Goal: Task Accomplishment & Management: Manage account settings

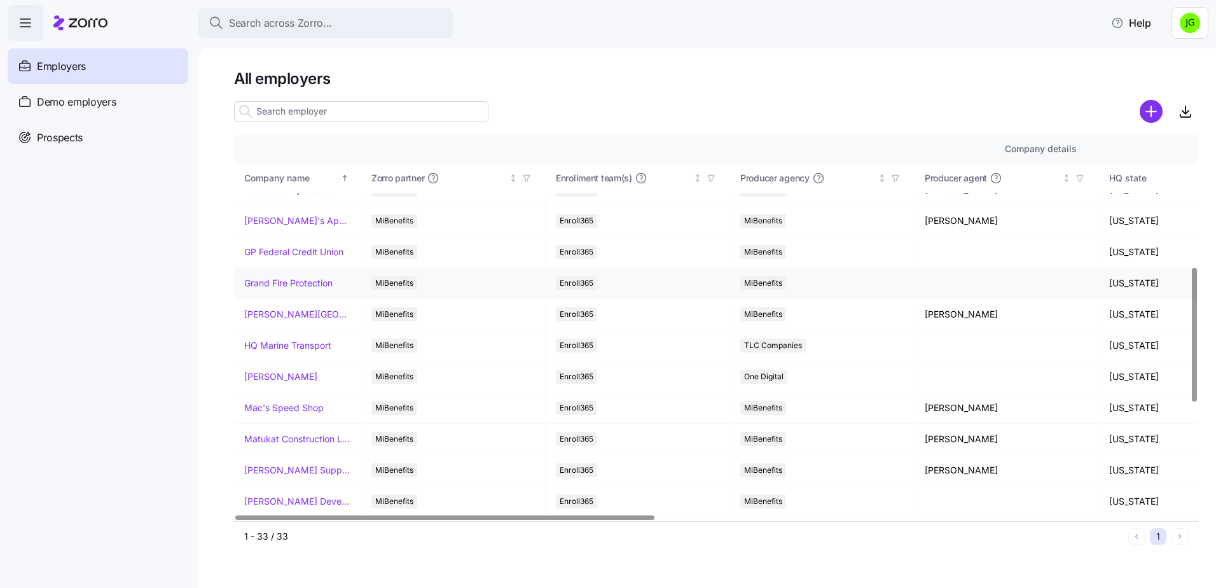
scroll to position [382, 0]
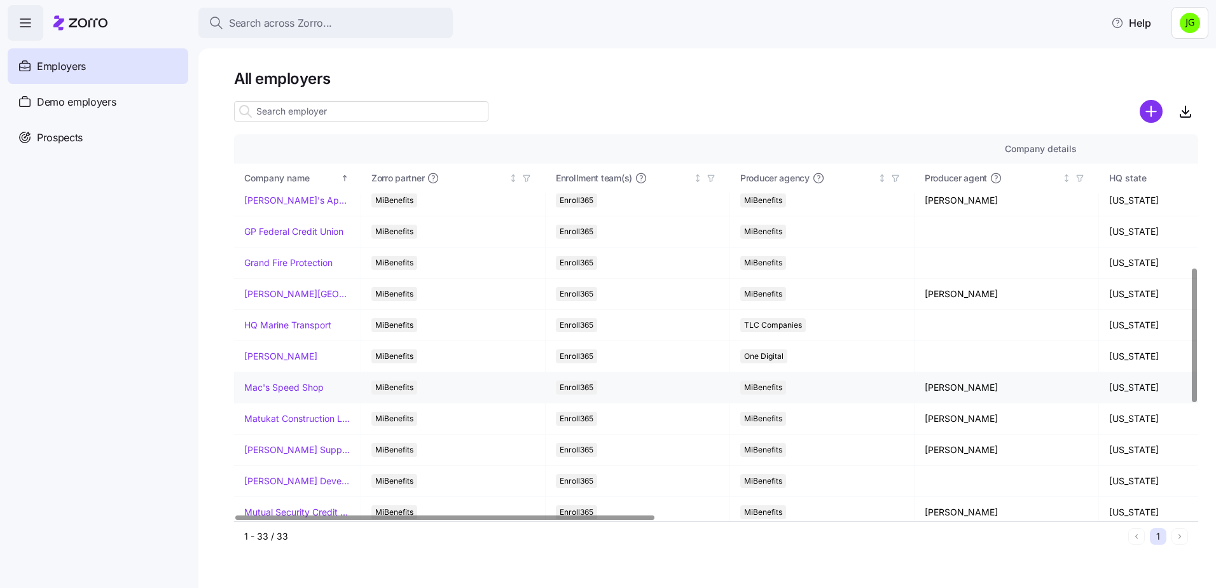
click at [266, 385] on link "Mac's Speed Shop" at bounding box center [283, 387] width 79 height 13
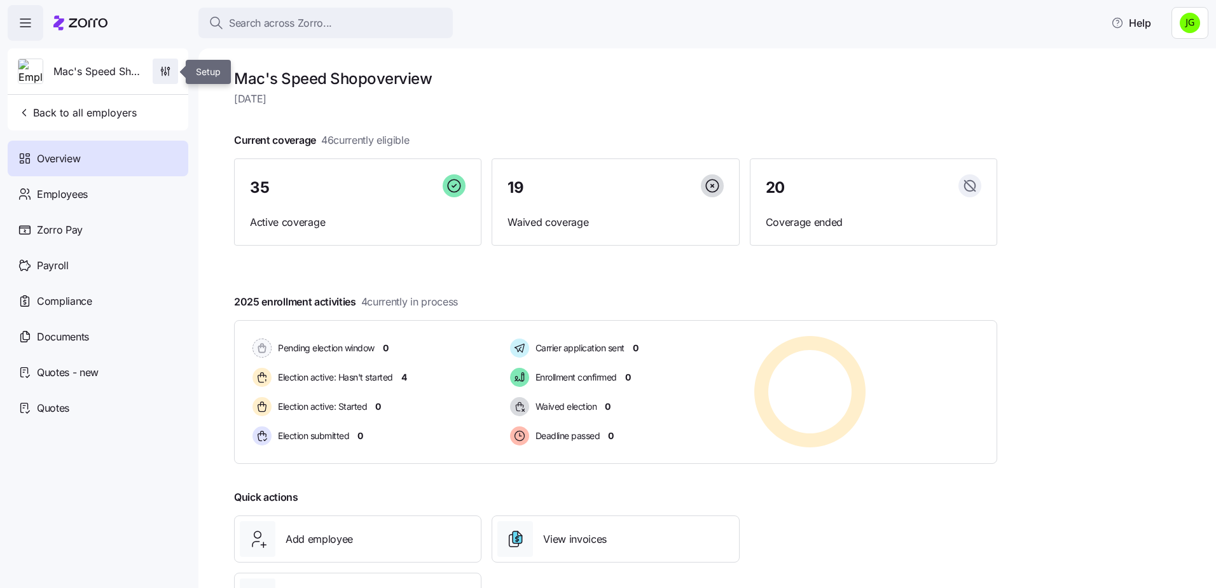
click at [170, 74] on icon "button" at bounding box center [165, 71] width 13 height 13
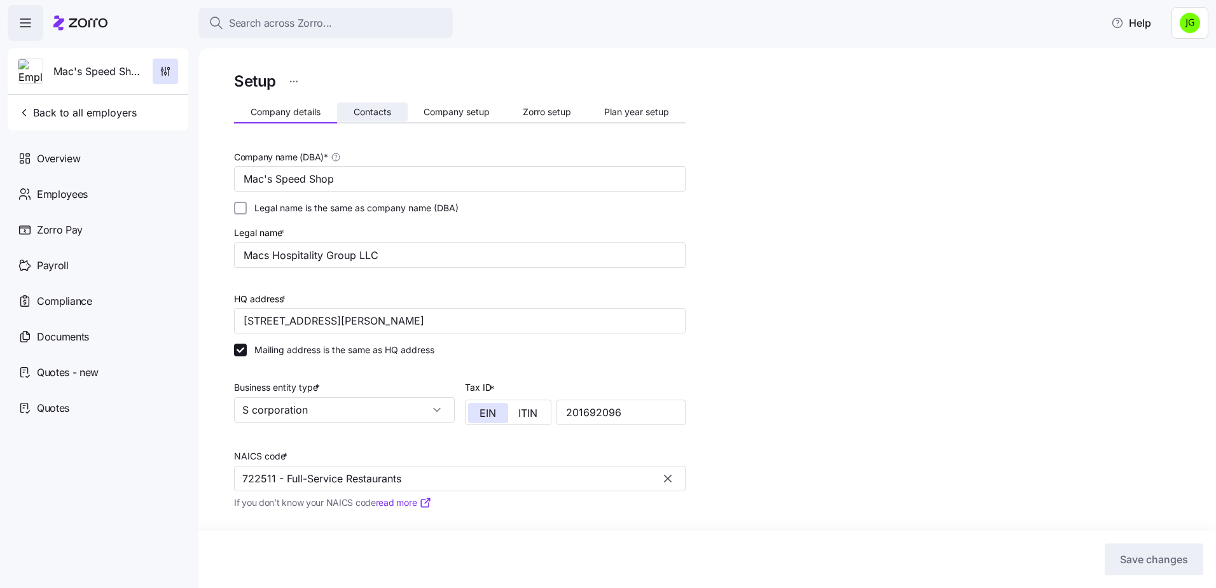
click at [378, 106] on button "Contacts" at bounding box center [372, 111] width 71 height 19
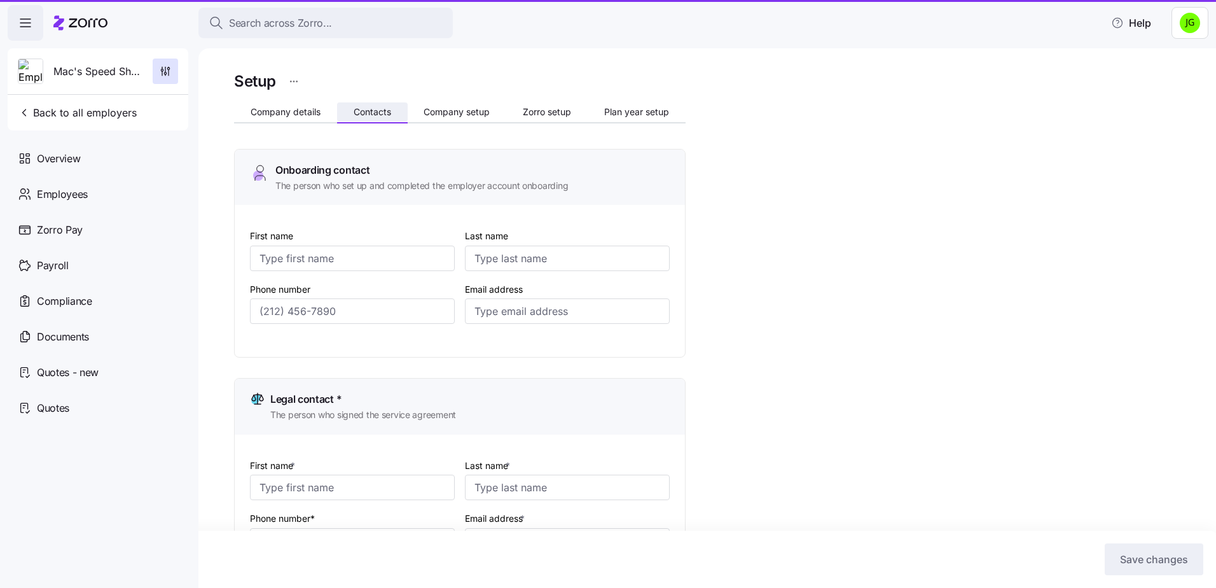
type input "[PERSON_NAME]"
type input "[PERSON_NAME][EMAIL_ADDRESS][DOMAIN_NAME]"
type input "[PERSON_NAME]"
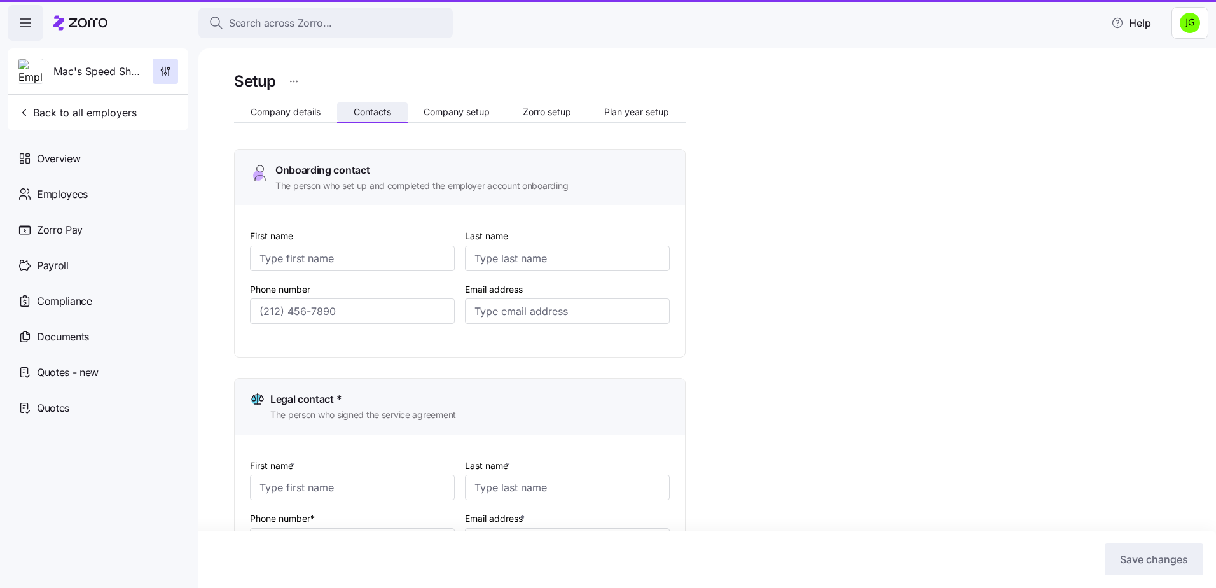
type input "[EMAIL_ADDRESS][DOMAIN_NAME]"
type input "[PERSON_NAME]"
type input "[PERSON_NAME][EMAIL_ADDRESS][DOMAIN_NAME]"
type input "[PERSON_NAME]"
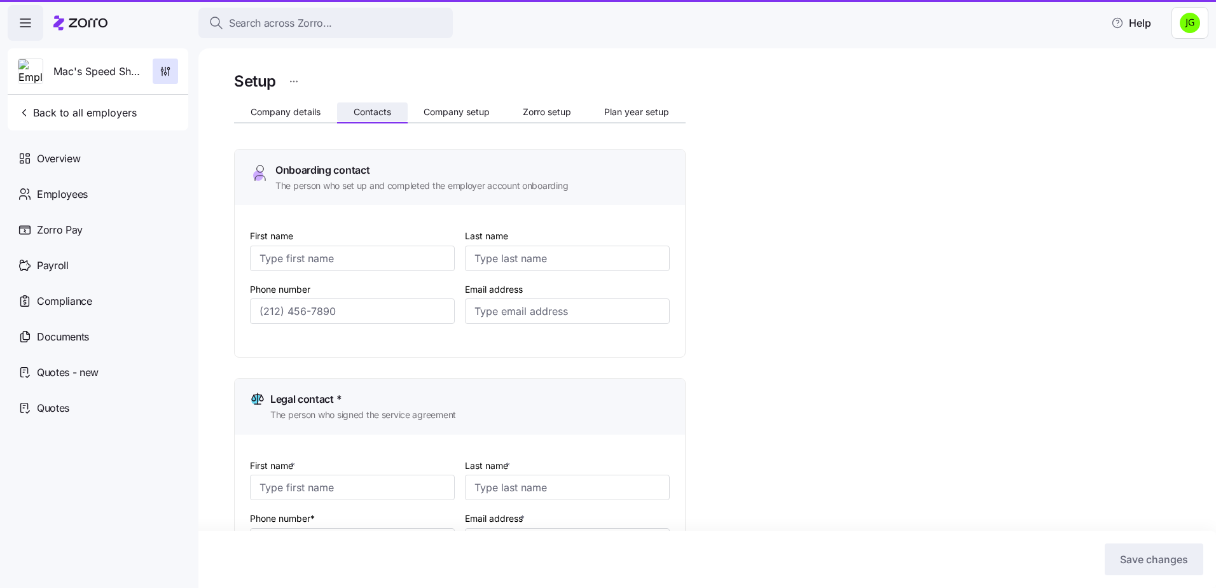
type input "[PERSON_NAME]"
type input "[EMAIL_ADDRESS][DOMAIN_NAME]"
type input "[PHONE_NUMBER]"
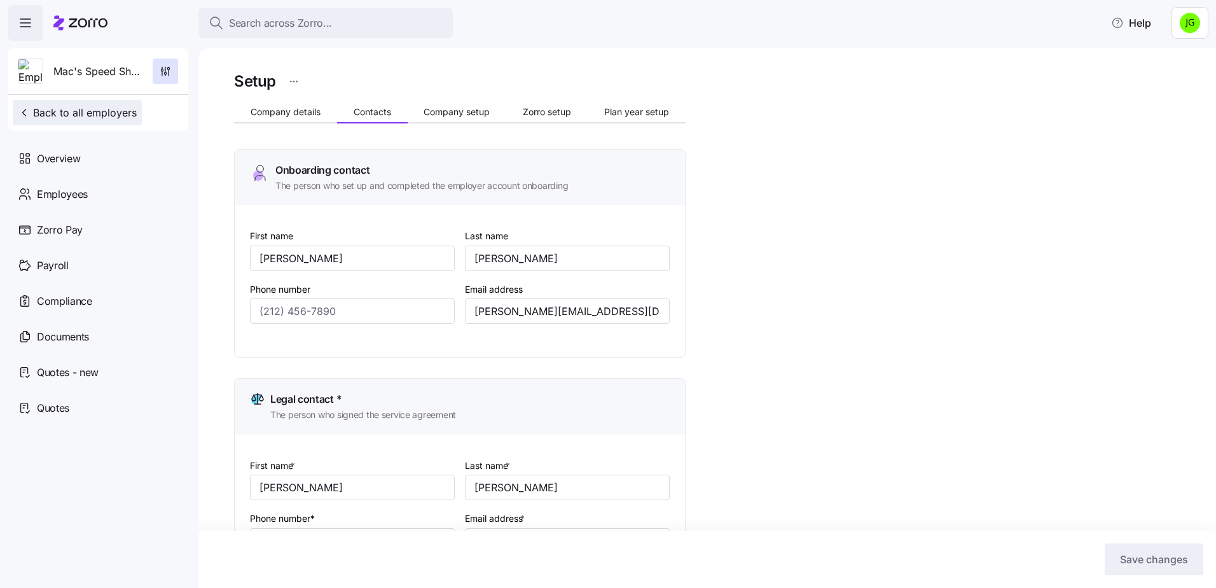
click at [62, 114] on span "Back to all employers" at bounding box center [77, 112] width 119 height 15
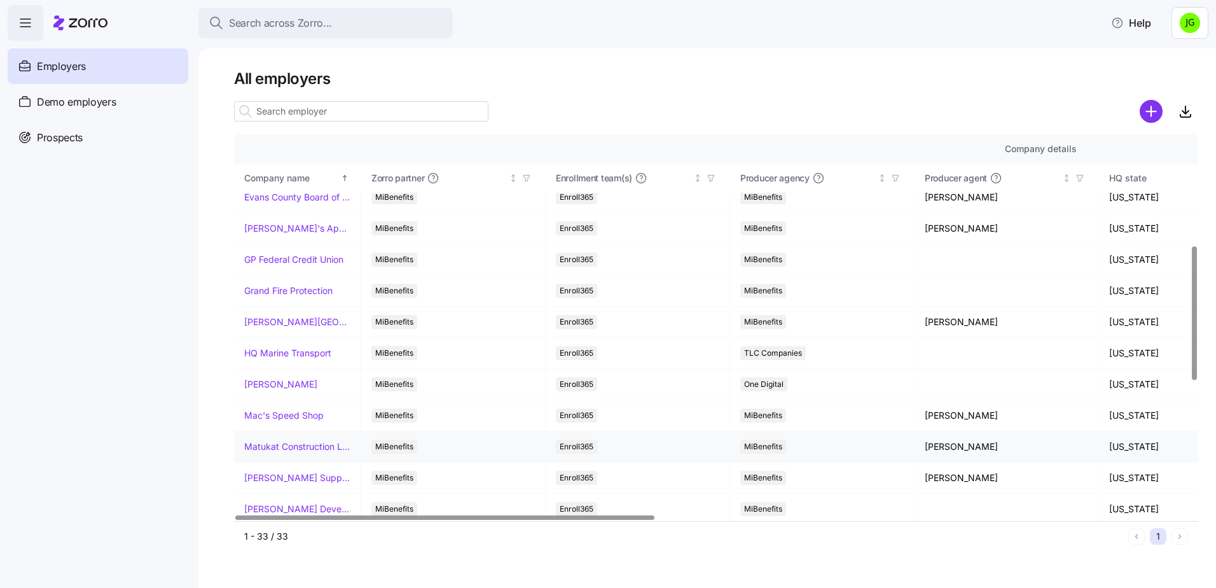
scroll to position [382, 0]
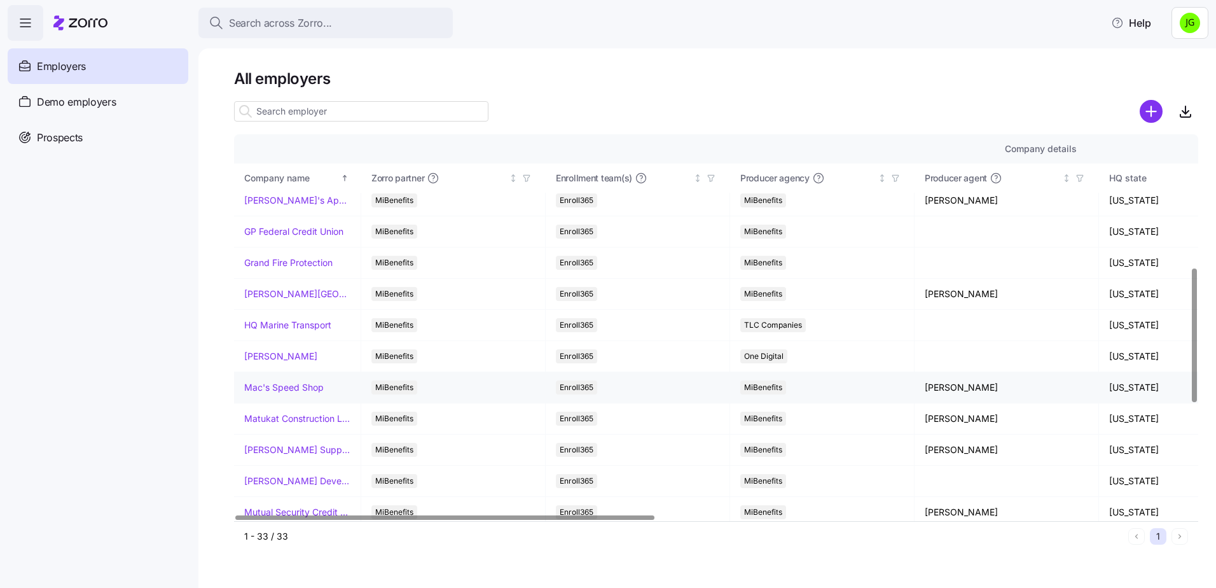
click at [280, 390] on link "Mac's Speed Shop" at bounding box center [283, 387] width 79 height 13
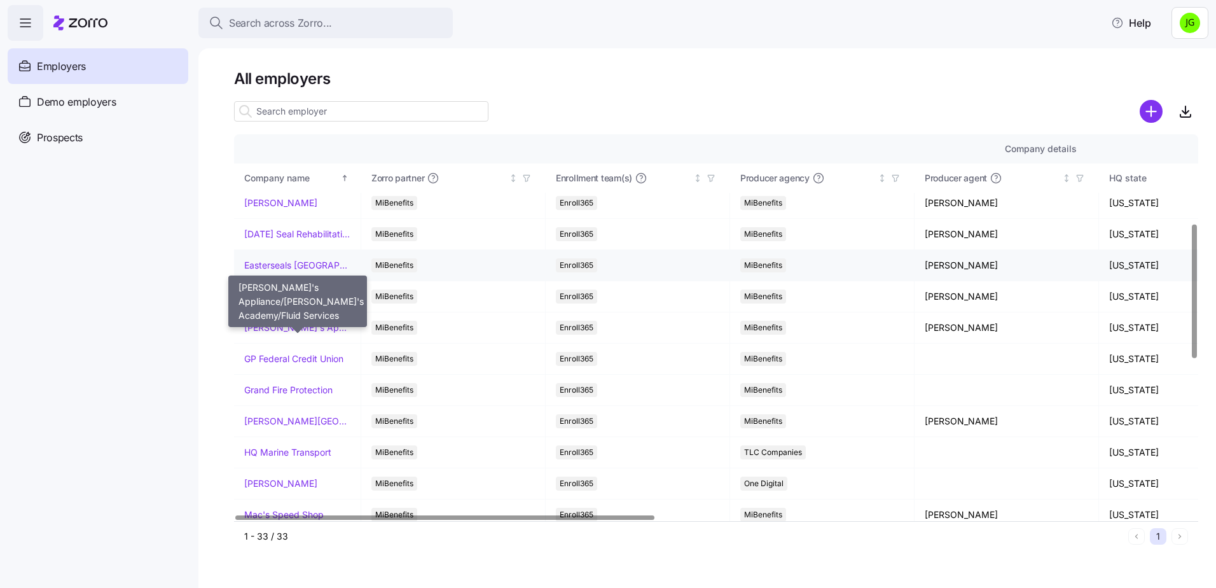
scroll to position [318, 0]
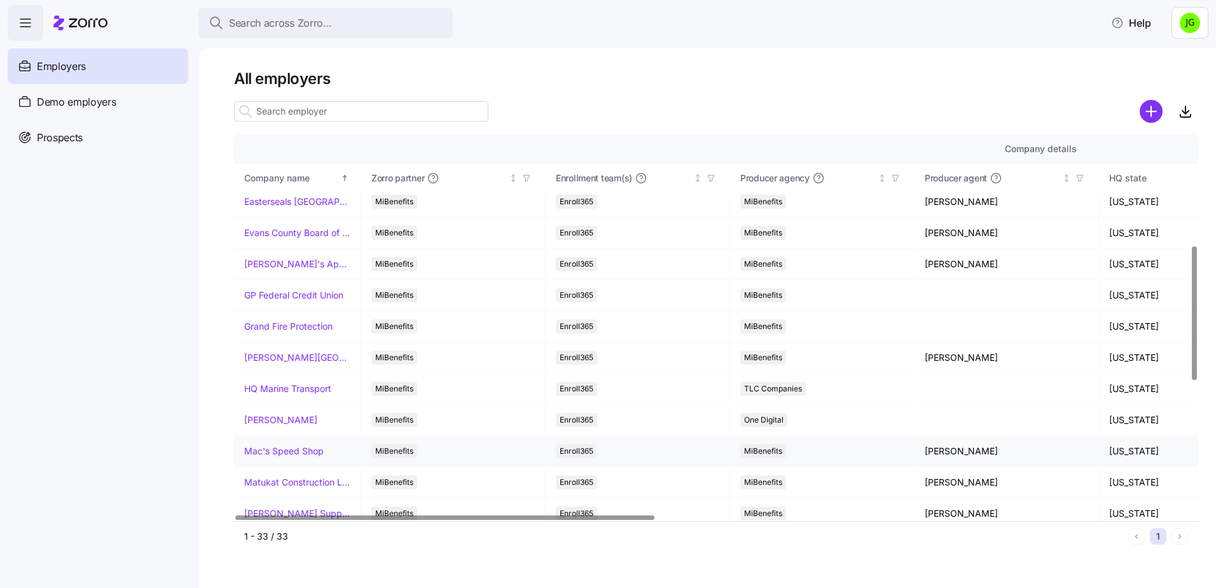
click at [298, 454] on link "Mac's Speed Shop" at bounding box center [283, 450] width 79 height 13
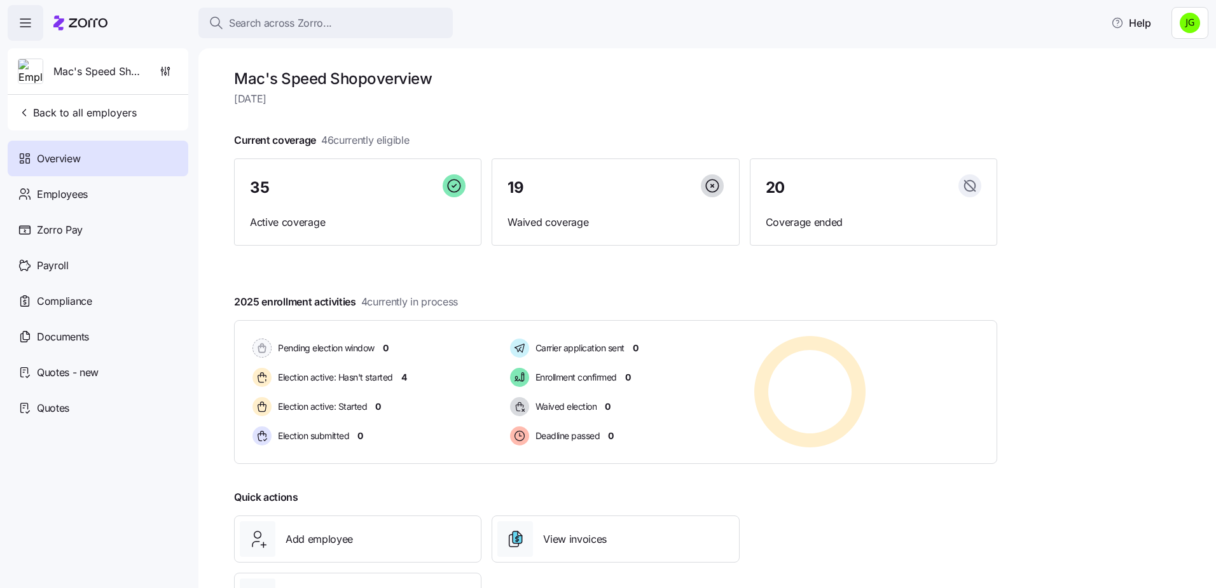
scroll to position [62, 0]
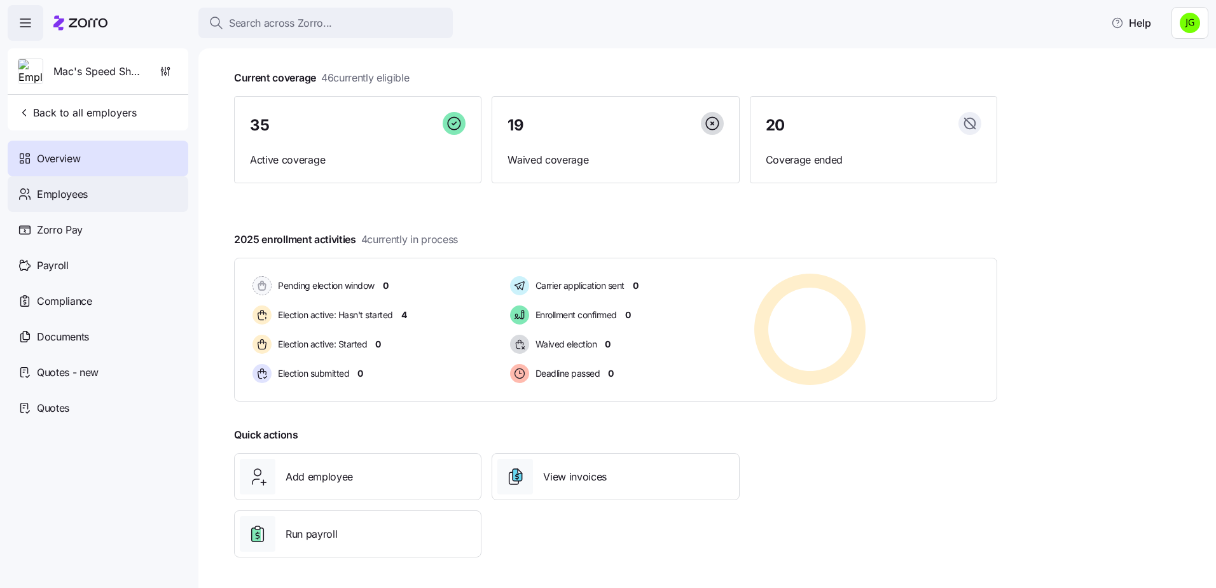
click at [89, 191] on div "Employees" at bounding box center [98, 194] width 181 height 36
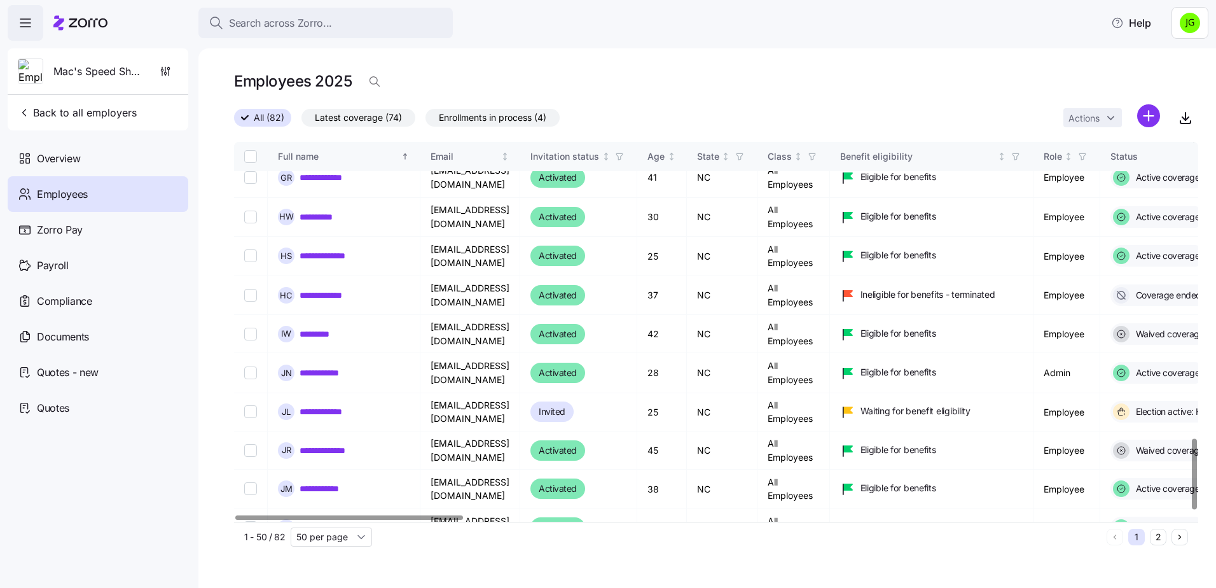
scroll to position [1590, 0]
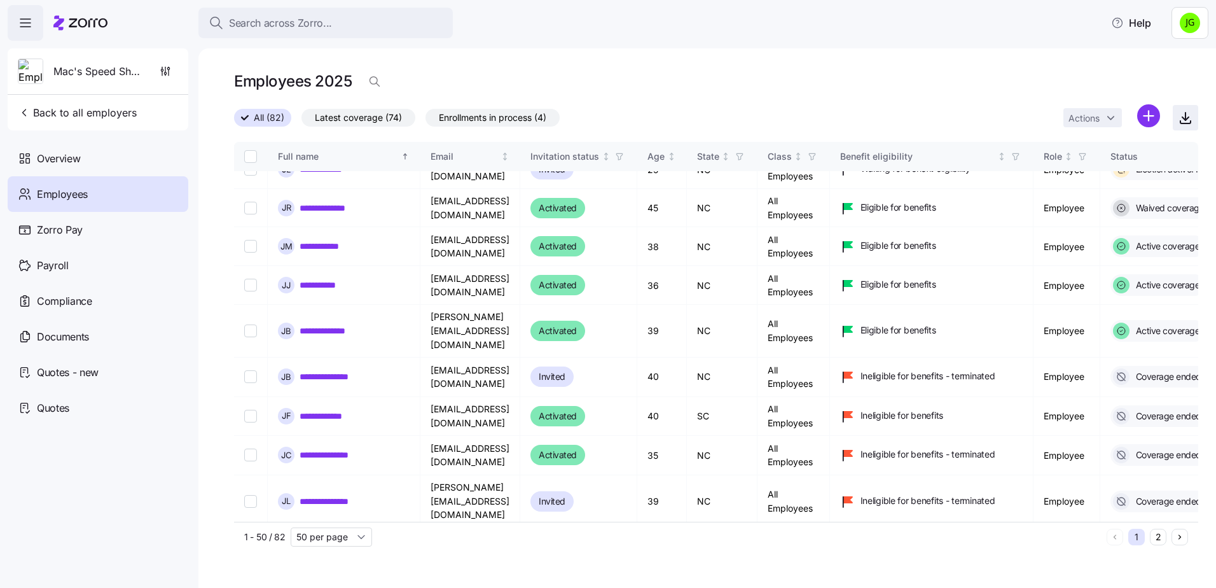
click at [1185, 118] on icon "button" at bounding box center [1185, 117] width 0 height 8
click at [1178, 60] on div "**********" at bounding box center [706, 317] width 1017 height 539
